Goal: Contribute content: Contribute content

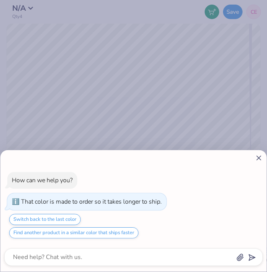
click at [257, 160] on line at bounding box center [259, 158] width 4 height 4
type textarea "x"
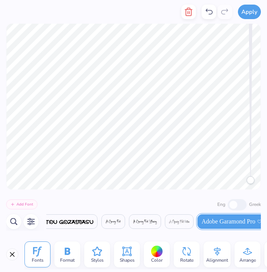
scroll to position [0, 157]
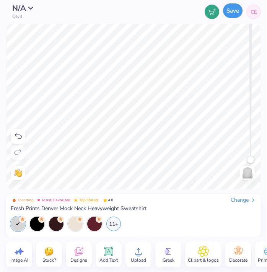
click at [233, 16] on button "Save" at bounding box center [233, 10] width 20 height 15
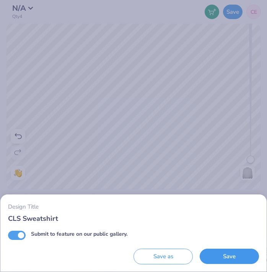
click at [227, 257] on button "Save" at bounding box center [229, 257] width 59 height 16
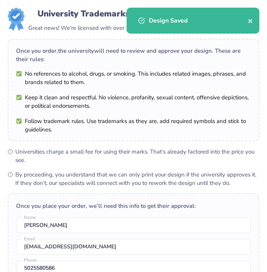
scroll to position [26, 0]
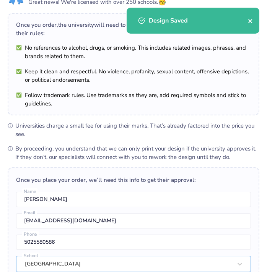
click at [251, 21] on icon "close" at bounding box center [250, 21] width 4 height 4
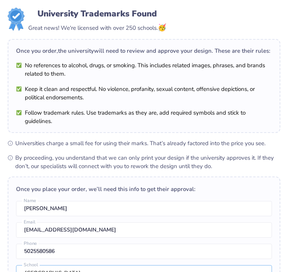
scroll to position [208, 0]
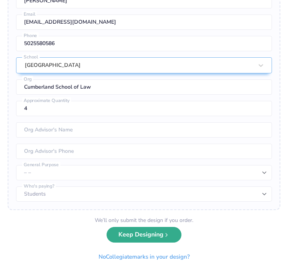
click at [147, 233] on button "Keep Designing" at bounding box center [144, 235] width 75 height 16
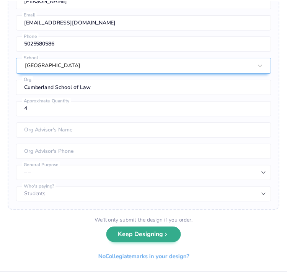
scroll to position [0, 0]
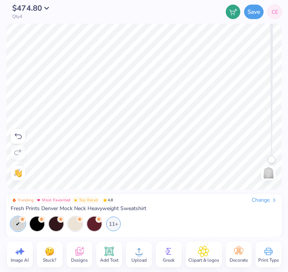
click at [267, 8] on span "CE" at bounding box center [275, 12] width 7 height 8
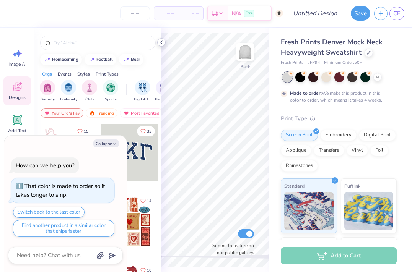
click at [161, 41] on icon at bounding box center [161, 42] width 6 height 6
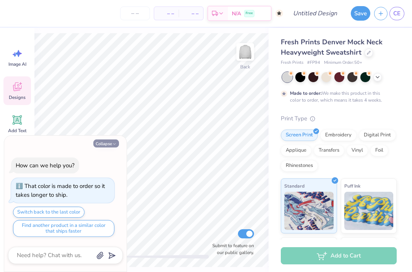
click at [101, 141] on button "Collapse" at bounding box center [106, 144] width 26 height 8
type textarea "x"
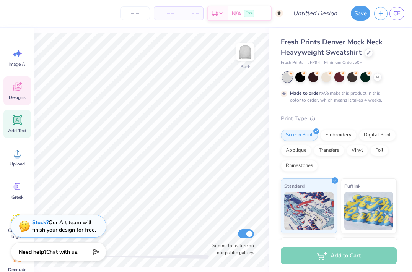
click at [15, 125] on icon at bounding box center [16, 119] width 11 height 11
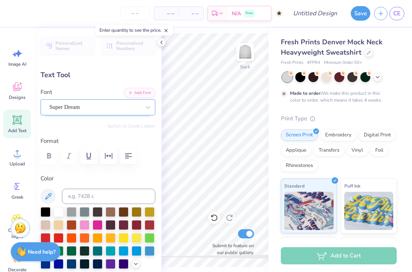
click at [83, 104] on div "Super Dream" at bounding box center [95, 107] width 93 height 12
click at [62, 161] on div "No matching fonts found" at bounding box center [98, 158] width 115 height 15
click at [86, 142] on button "Handwriting" at bounding box center [85, 141] width 36 height 12
type input "[GEOGRAPHIC_DATA]"
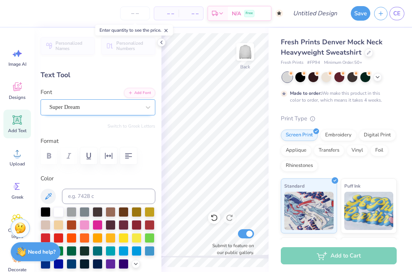
scroll to position [0, 0]
type textarea "T"
type textarea "[GEOGRAPHIC_DATA] [GEOGRAPHIC_DATA]"
click at [105, 100] on div "Super Dream" at bounding box center [98, 107] width 115 height 16
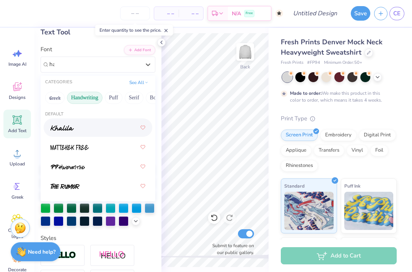
scroll to position [0, 0]
type input "han"
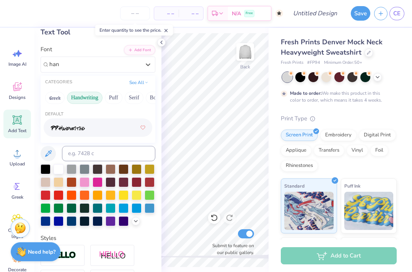
click at [90, 97] on button "Handwriting" at bounding box center [85, 98] width 36 height 12
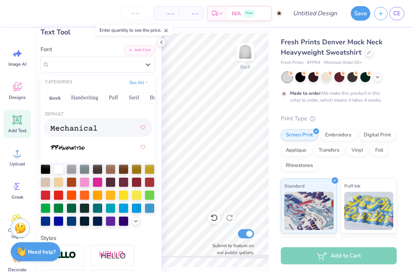
click at [91, 70] on div at bounding box center [95, 65] width 93 height 12
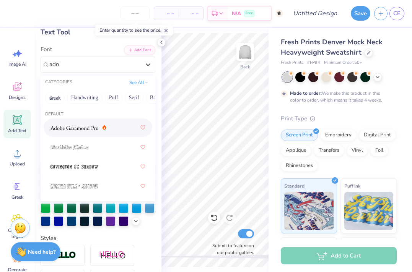
click at [60, 130] on img at bounding box center [74, 127] width 48 height 5
type input "ado"
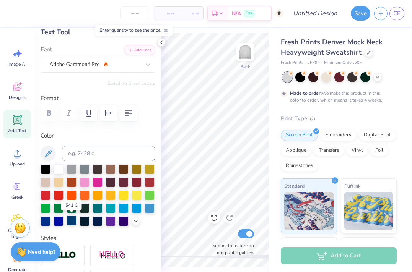
click at [70, 220] on div at bounding box center [72, 221] width 10 height 10
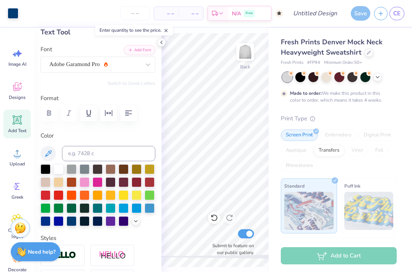
type input "16.27"
type input "0.86"
type input "9.57"
click at [163, 41] on icon at bounding box center [161, 42] width 6 height 6
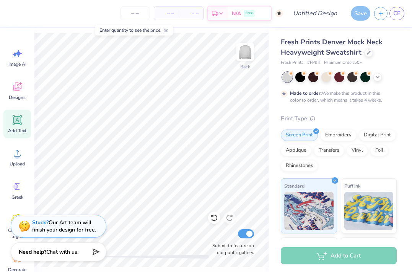
type input "5.58"
type input "0.29"
type textarea "[GEOGRAPHIC_DATA] [GEOGRAPHIC_DATA]"
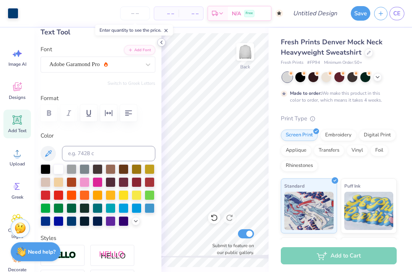
type input "3.22"
type input "0.59"
type input "1.13"
type textarea "[GEOGRAPHIC_DATA] [GEOGRAPHIC_DATA]"
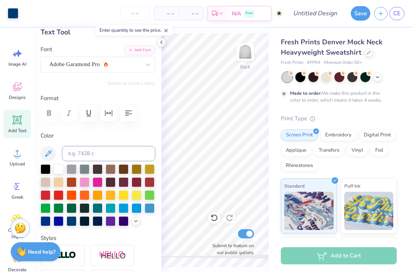
type input "3.32"
click at [83, 221] on div at bounding box center [85, 221] width 10 height 10
click at [332, 133] on div "Embroidery" at bounding box center [338, 134] width 36 height 11
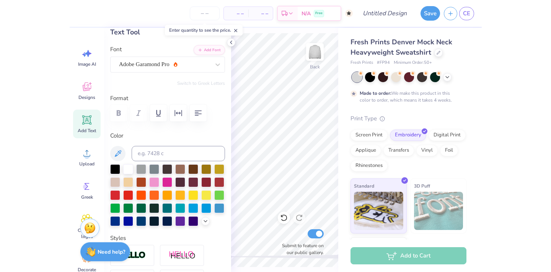
scroll to position [0, 1]
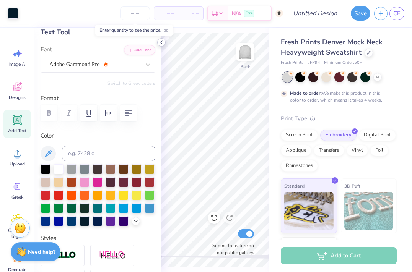
click at [159, 42] on icon at bounding box center [161, 42] width 6 height 6
click at [125, 111] on icon "button" at bounding box center [128, 113] width 9 height 9
click at [161, 41] on icon at bounding box center [161, 42] width 6 height 6
type input "3.00"
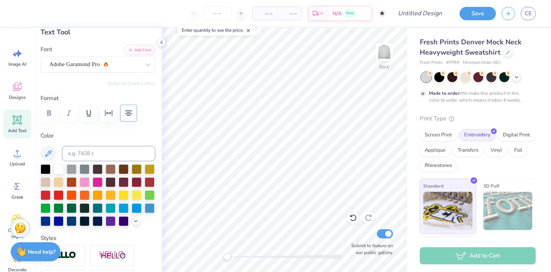
type input "4.58"
type input "0.82"
type input "3.99"
type input "0.71"
type input "5.12"
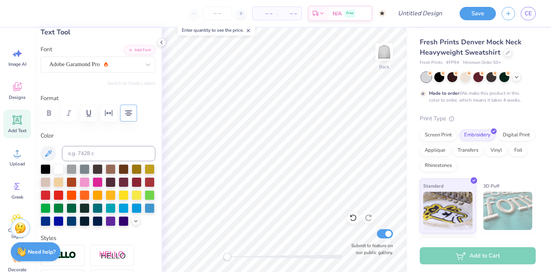
type input "0.91"
type input "4.33"
type input "0.77"
click at [412, 11] on input "Design Title" at bounding box center [428, 13] width 37 height 15
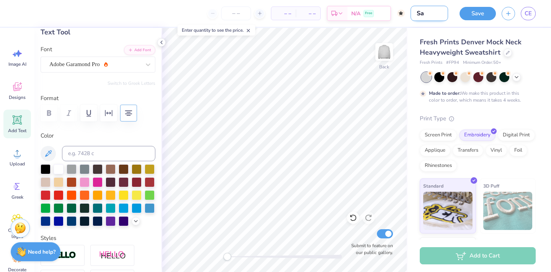
type input "S"
type input "Cumberland Sweatshirt"
click at [412, 19] on div "Save" at bounding box center [477, 13] width 36 height 13
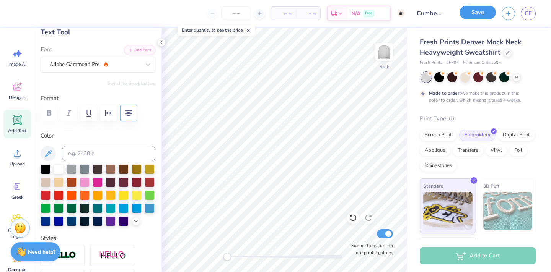
click at [412, 17] on button "Save" at bounding box center [477, 12] width 36 height 13
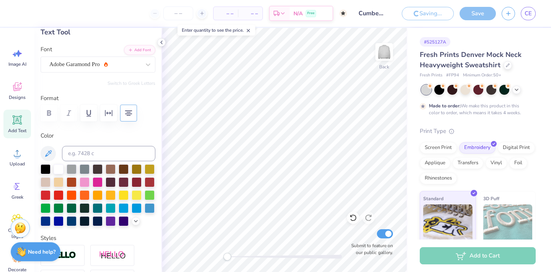
click at [412, 15] on div "Save" at bounding box center [477, 13] width 36 height 13
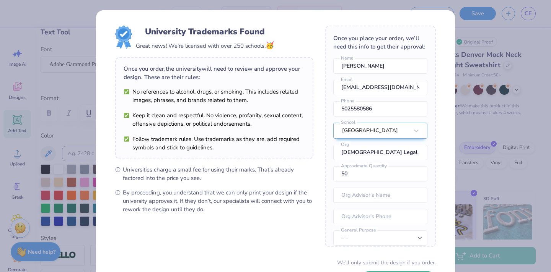
scroll to position [60, 0]
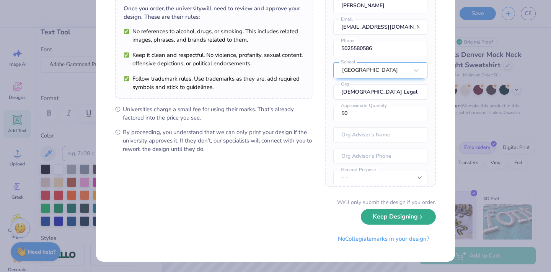
click at [392, 218] on button "Keep Designing" at bounding box center [398, 217] width 75 height 16
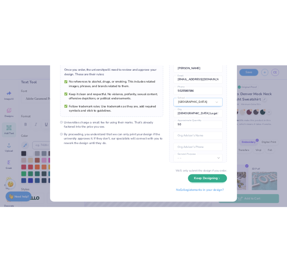
scroll to position [0, 0]
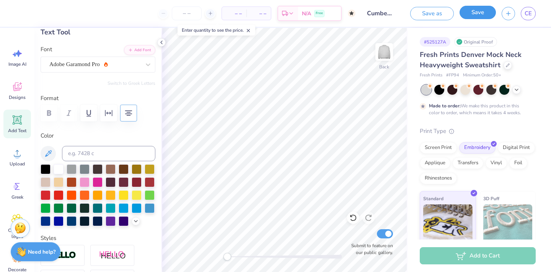
click at [412, 10] on button "Save" at bounding box center [477, 12] width 36 height 13
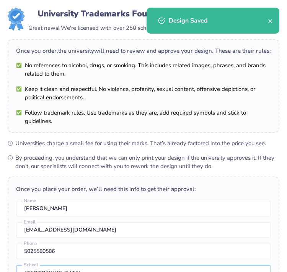
scroll to position [9, 0]
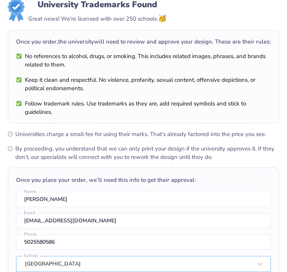
click at [272, 18] on div "Design Saved" at bounding box center [213, 23] width 136 height 35
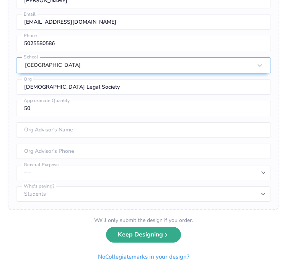
click at [150, 237] on button "Keep Designing" at bounding box center [143, 235] width 75 height 16
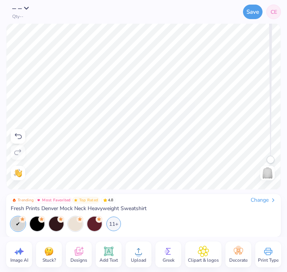
click at [245, 20] on div "Save CE" at bounding box center [185, 12] width 191 height 24
click at [248, 13] on button "Save" at bounding box center [253, 10] width 20 height 15
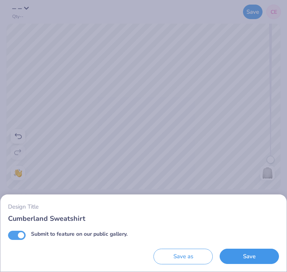
click at [231, 255] on button "Save" at bounding box center [249, 257] width 59 height 16
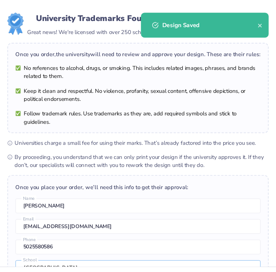
scroll to position [9, 0]
